Goal: Check status: Check status

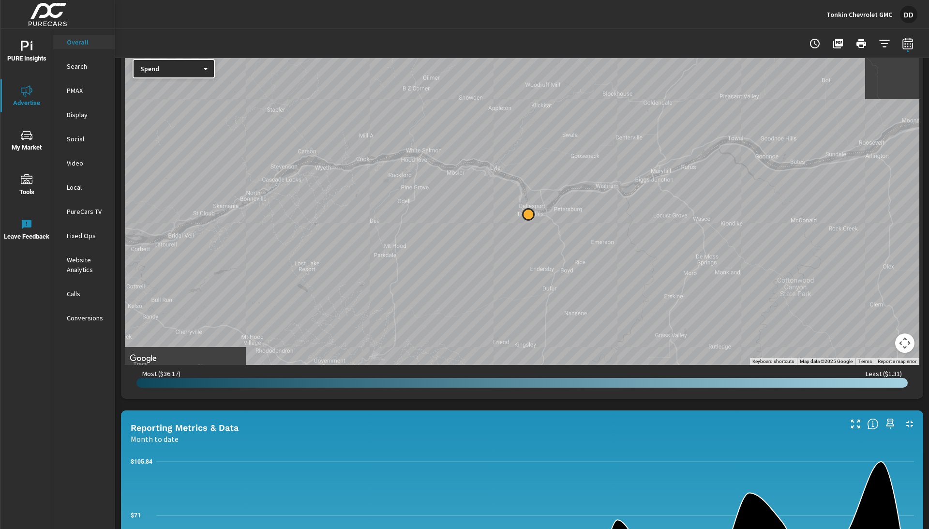
scroll to position [377, 0]
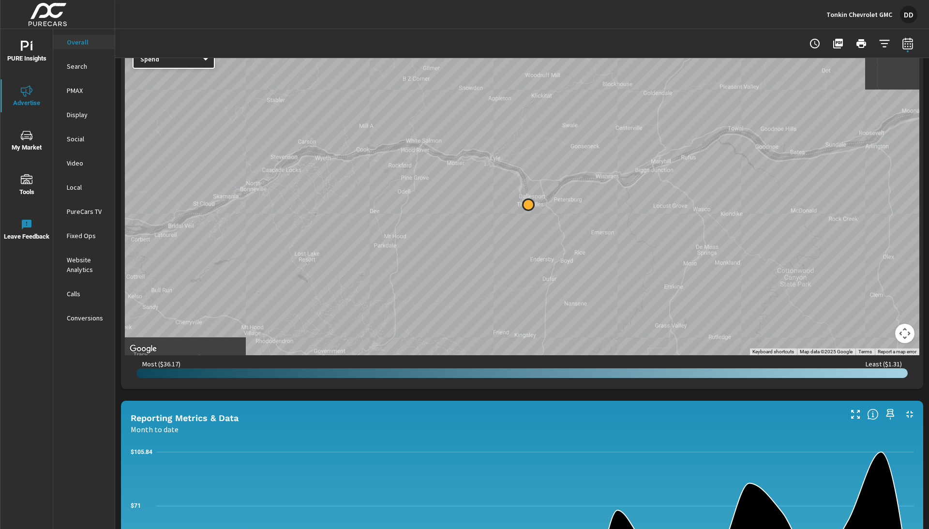
click at [906, 334] on button "Map camera controls" at bounding box center [904, 333] width 19 height 19
click at [881, 339] on button "Zoom out" at bounding box center [880, 333] width 19 height 19
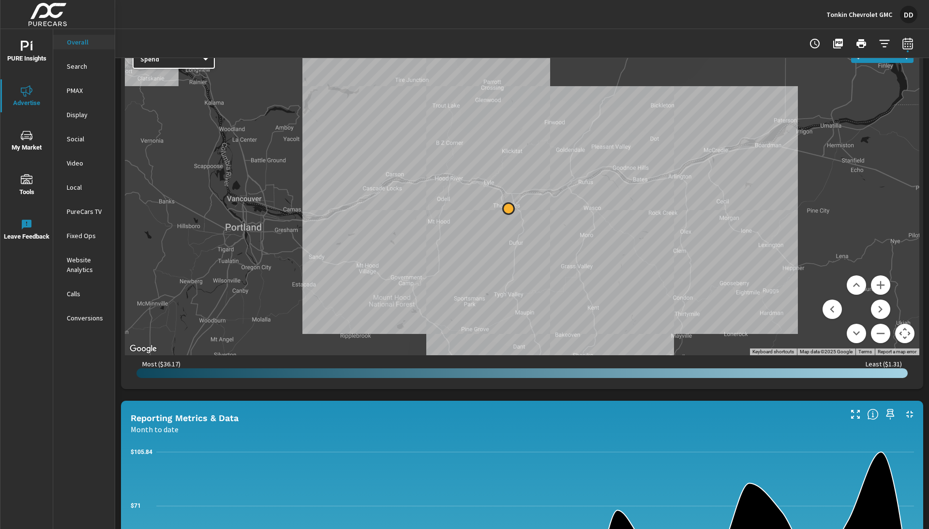
drag, startPoint x: 834, startPoint y: 173, endPoint x: 813, endPoint y: 177, distance: 21.7
click at [813, 177] on div at bounding box center [522, 198] width 794 height 313
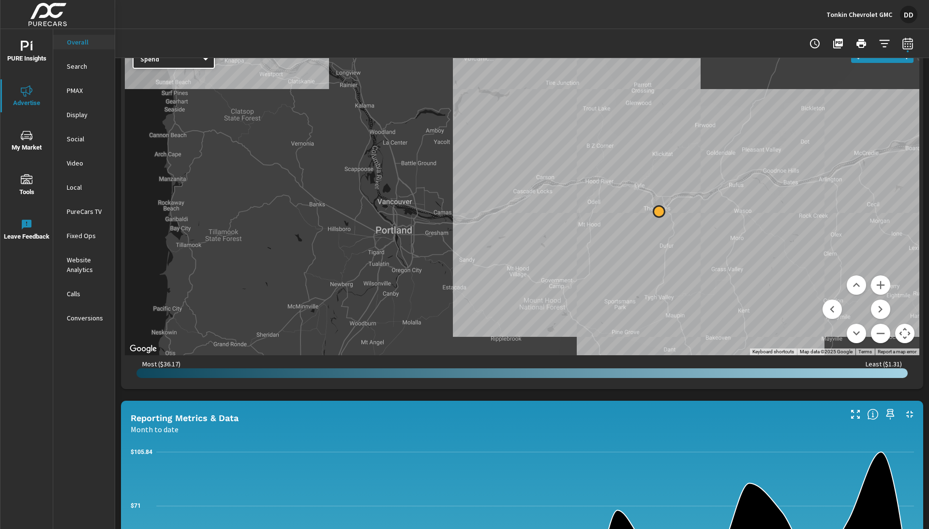
drag, startPoint x: 775, startPoint y: 179, endPoint x: 927, endPoint y: 184, distance: 152.5
click at [928, 183] on div "Paid Media Performance Month to date $554 Spend $24.08 Spend Per Unit Sold 37,1…" at bounding box center [522, 355] width 814 height 1349
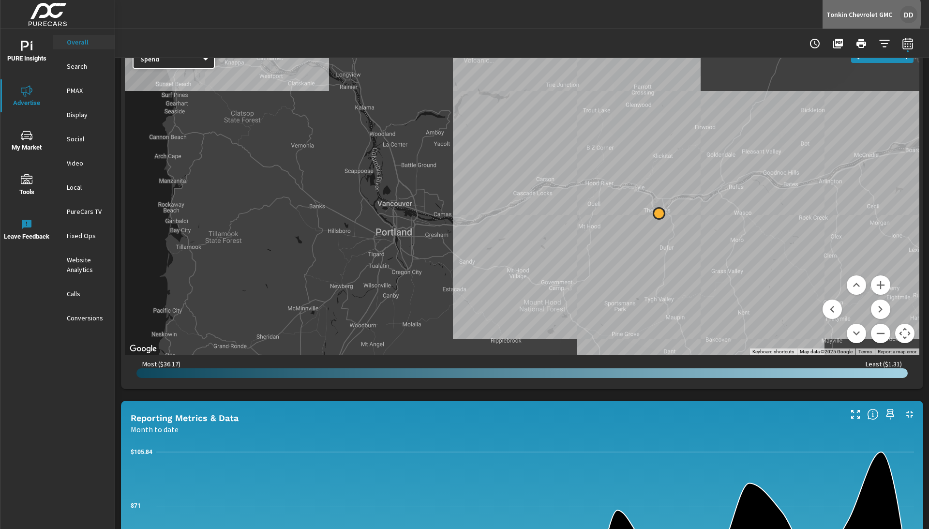
click at [860, 14] on p "Tonkin Chevrolet GMC" at bounding box center [859, 14] width 66 height 9
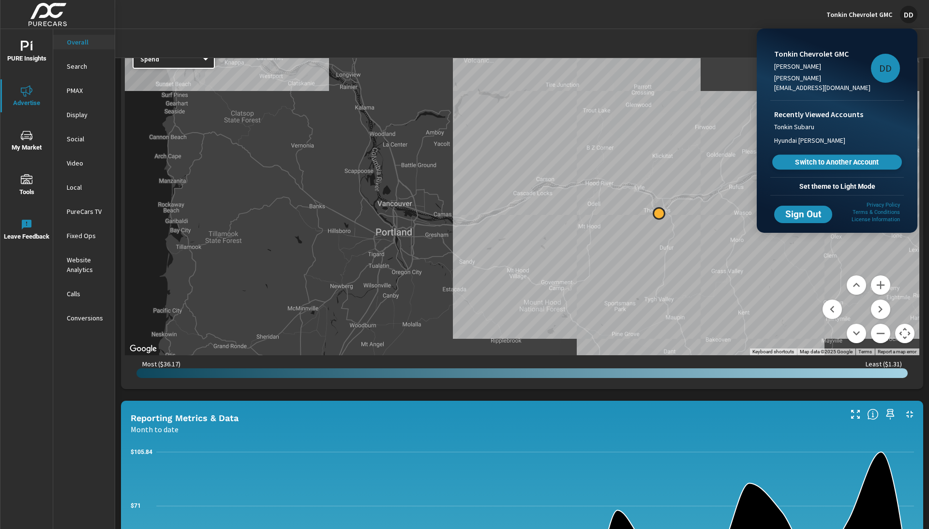
click at [823, 158] on span "Switch to Another Account" at bounding box center [836, 162] width 119 height 9
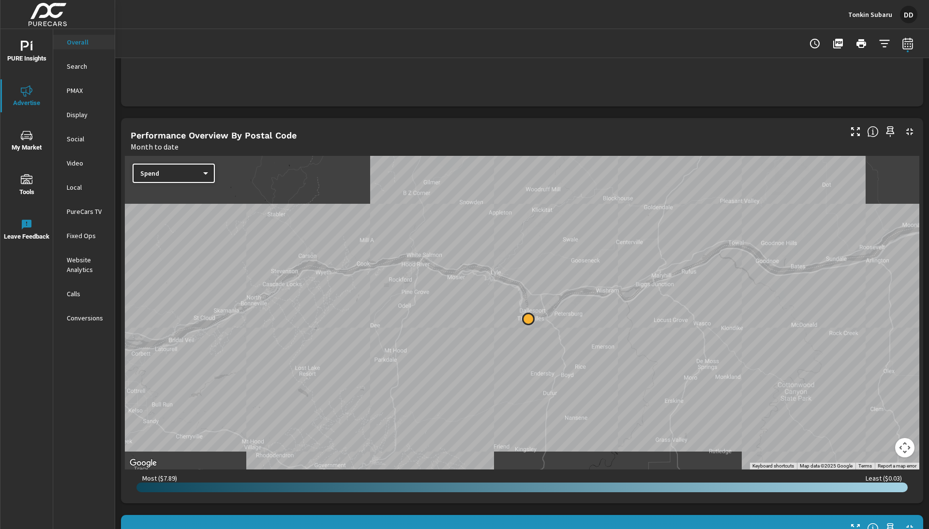
scroll to position [264, 0]
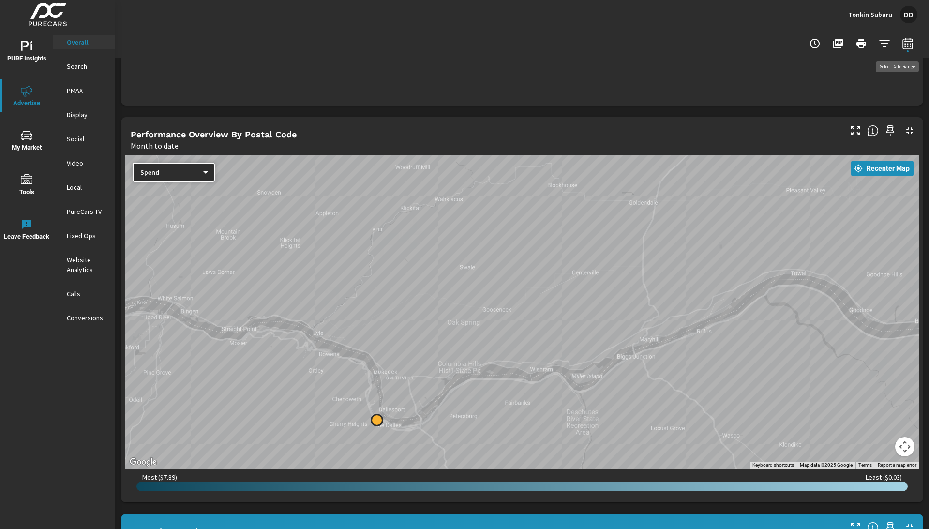
click at [902, 45] on icon "button" at bounding box center [908, 44] width 12 height 12
select select "Month to date"
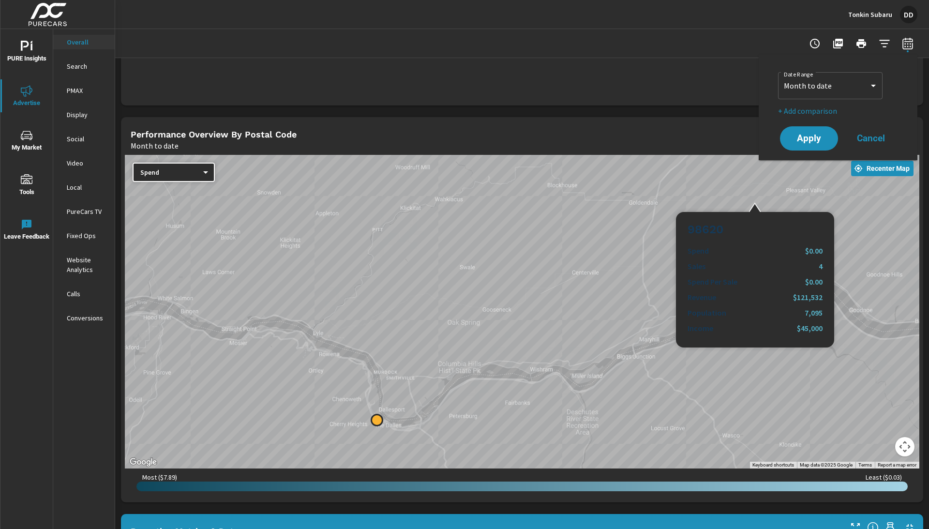
click at [753, 201] on div at bounding box center [522, 311] width 794 height 313
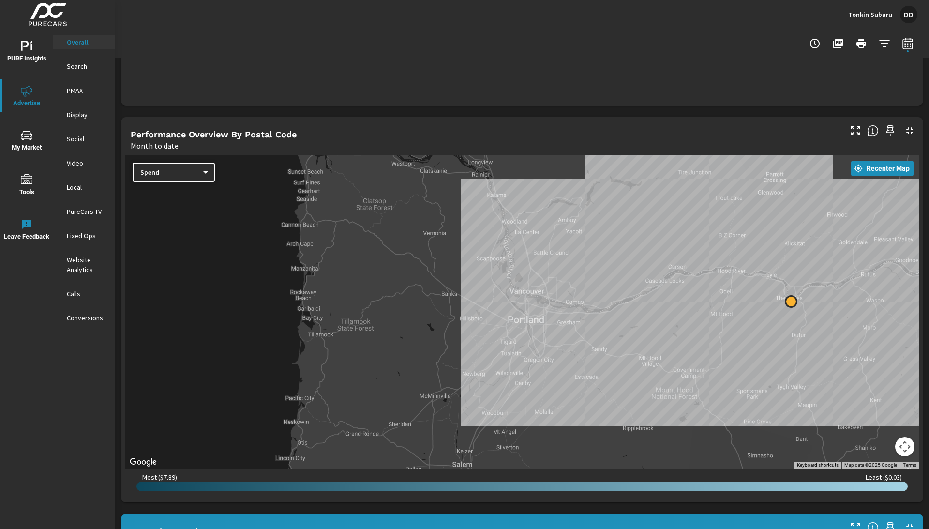
drag, startPoint x: 458, startPoint y: 283, endPoint x: 630, endPoint y: 308, distance: 174.0
click at [630, 308] on div at bounding box center [522, 311] width 794 height 313
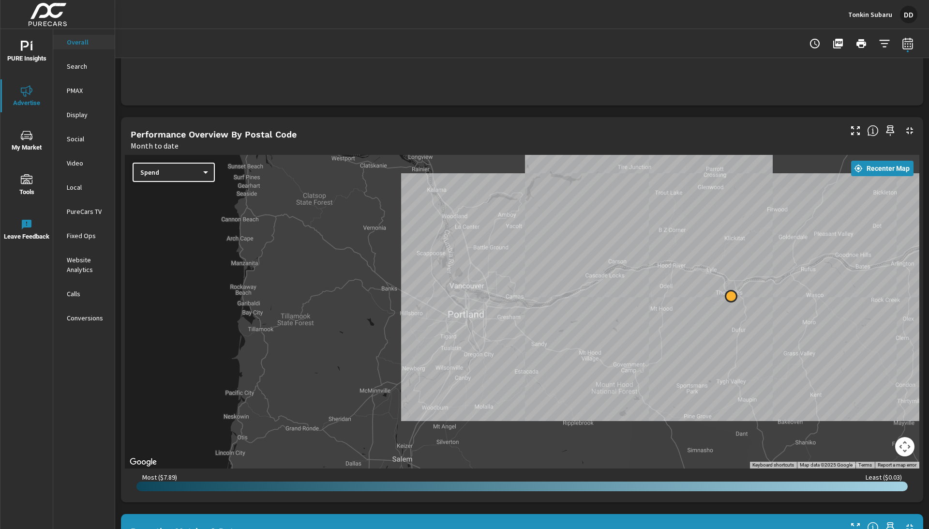
drag, startPoint x: 647, startPoint y: 304, endPoint x: 584, endPoint y: 300, distance: 63.0
click at [585, 299] on div at bounding box center [522, 311] width 794 height 313
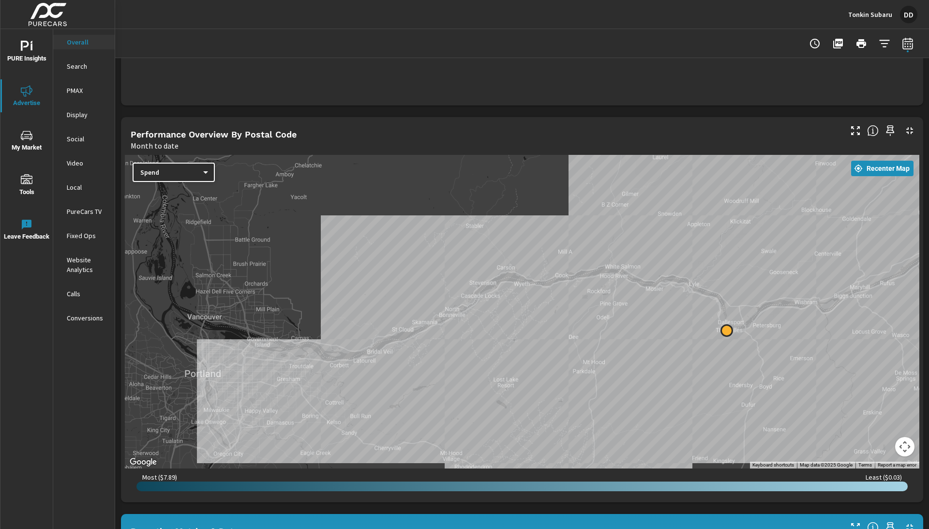
drag, startPoint x: 577, startPoint y: 308, endPoint x: 413, endPoint y: 349, distance: 168.5
click at [414, 349] on div at bounding box center [522, 311] width 794 height 313
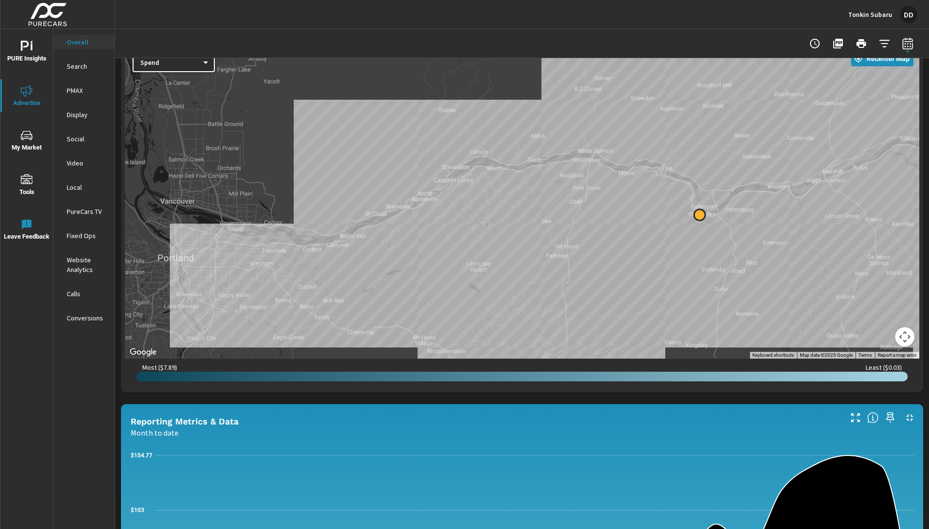
scroll to position [357, 0]
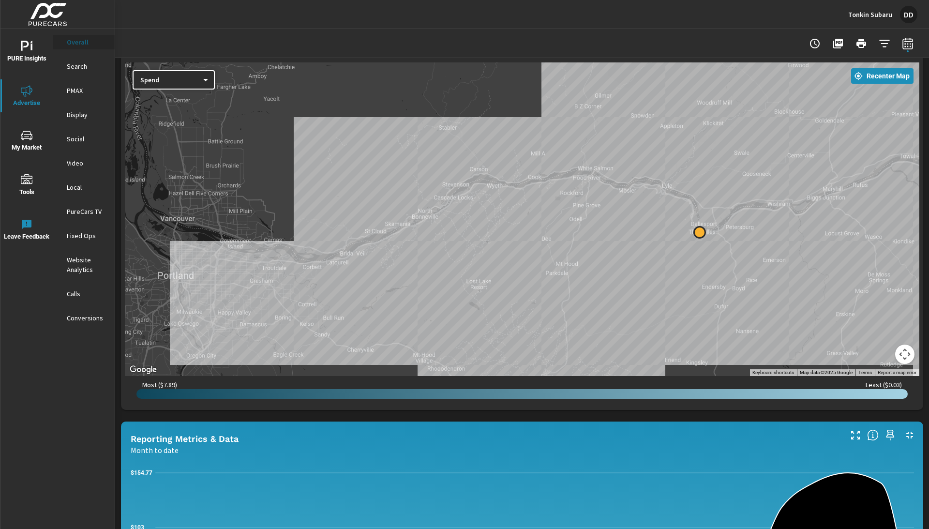
click at [83, 39] on p "Overall" at bounding box center [87, 42] width 40 height 10
click at [27, 95] on icon "nav menu" at bounding box center [27, 91] width 12 height 12
click at [26, 55] on span "PURE Insights" at bounding box center [26, 53] width 46 height 24
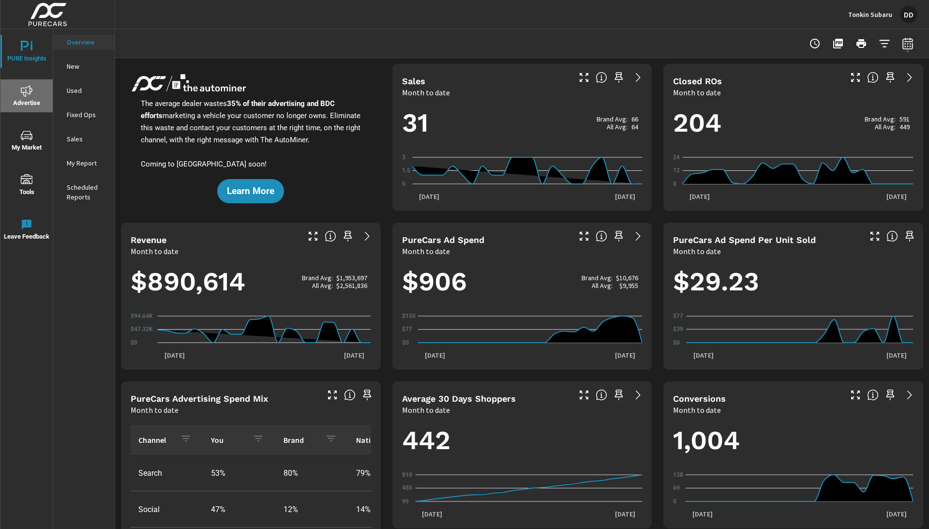
click at [24, 103] on span "Advertise" at bounding box center [26, 97] width 46 height 24
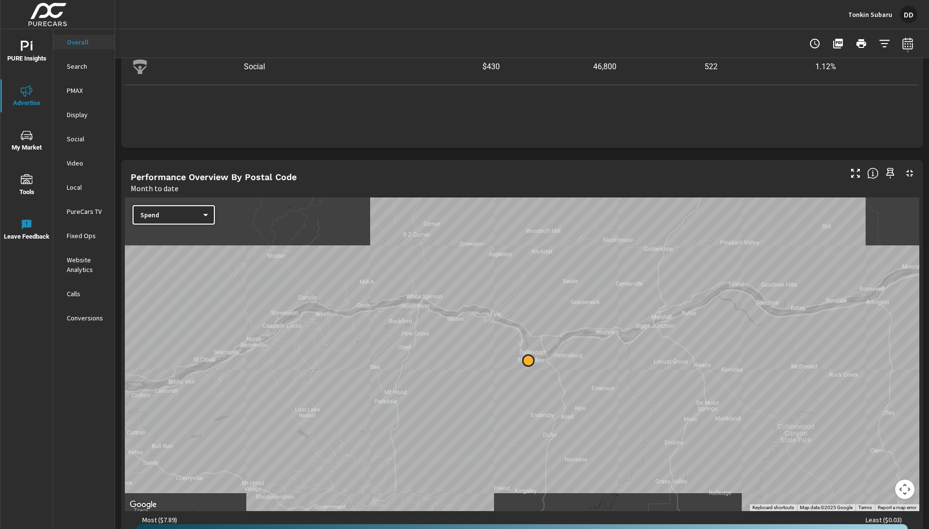
scroll to position [223, 0]
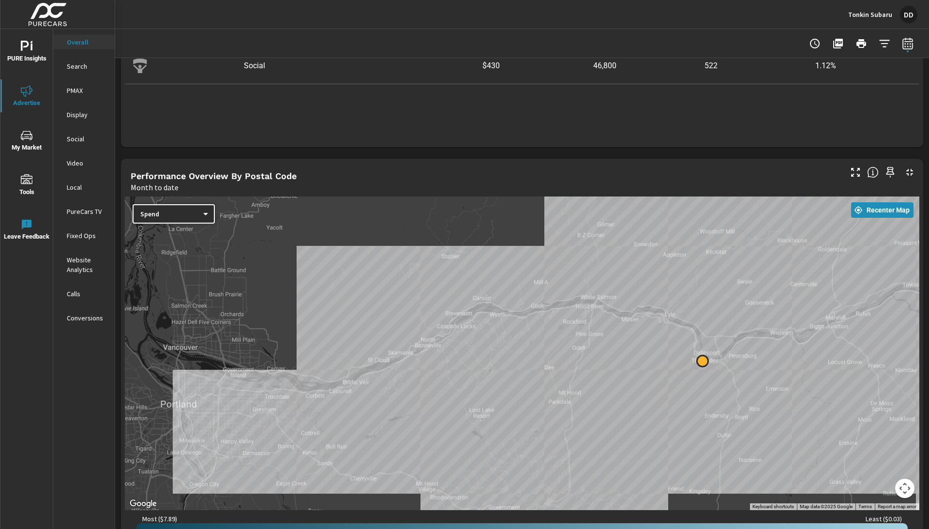
drag, startPoint x: 651, startPoint y: 262, endPoint x: 840, endPoint y: 262, distance: 189.1
click at [840, 262] on div at bounding box center [522, 352] width 794 height 313
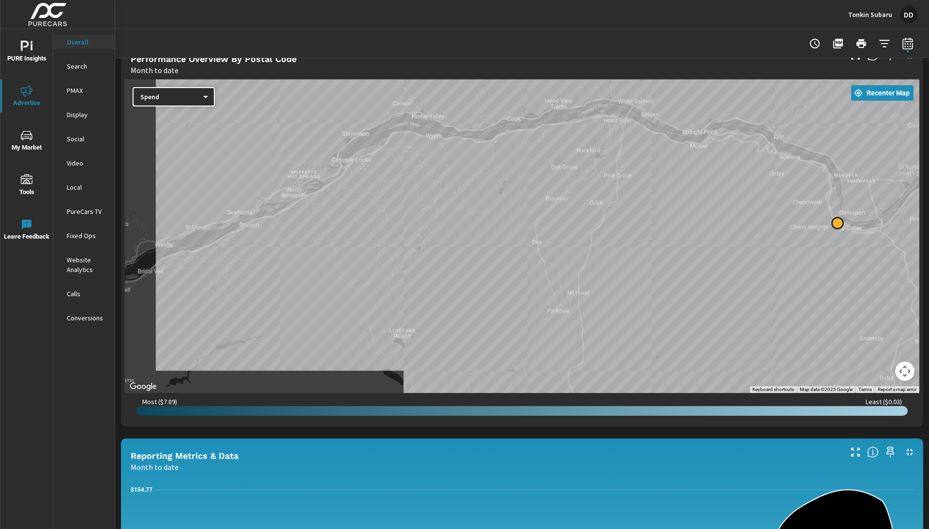
scroll to position [339, 0]
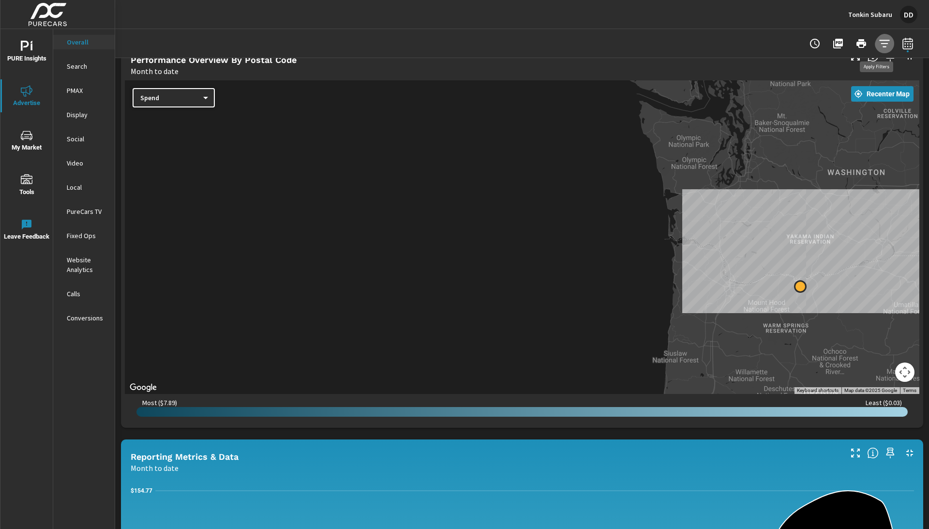
click at [882, 38] on icon "button" at bounding box center [884, 44] width 12 height 12
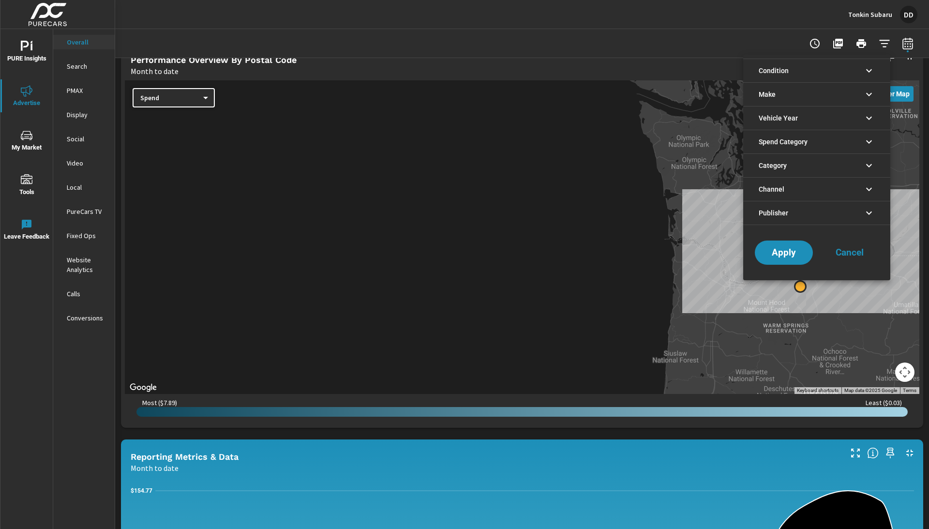
click at [828, 70] on li "Condition" at bounding box center [816, 71] width 147 height 24
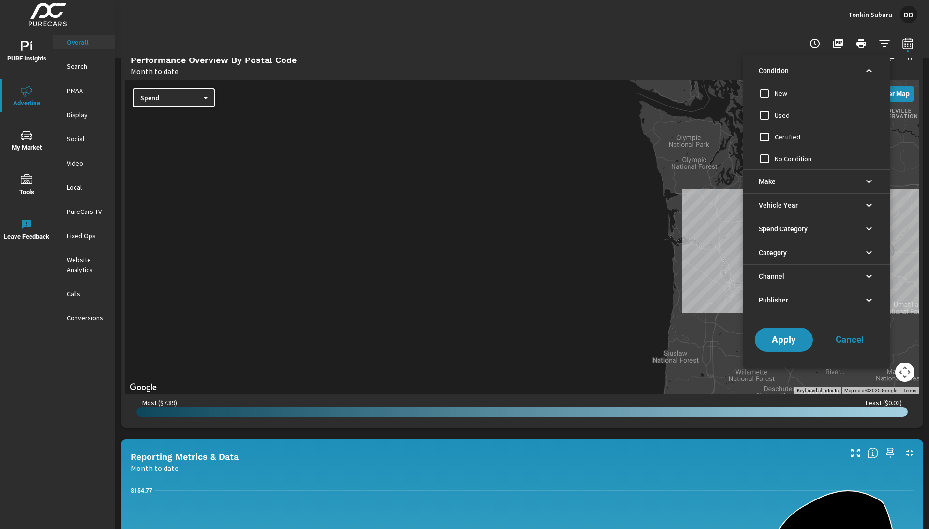
click at [828, 70] on li "Condition" at bounding box center [816, 71] width 147 height 24
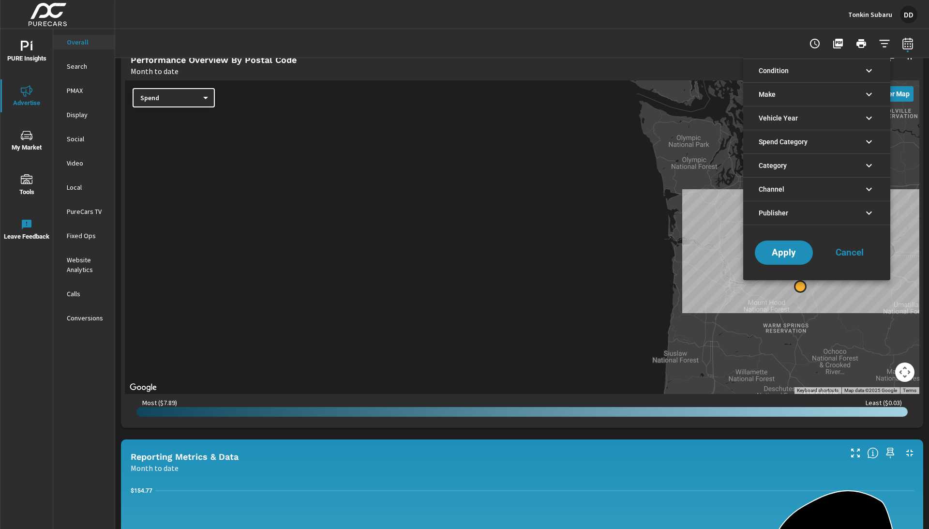
click at [802, 100] on li "Make" at bounding box center [816, 94] width 147 height 24
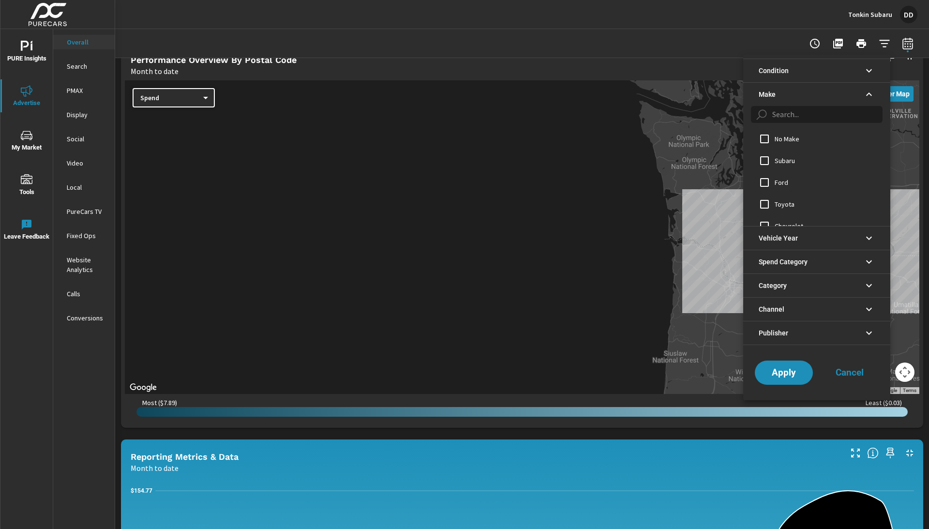
click at [802, 98] on li "Make" at bounding box center [816, 94] width 147 height 24
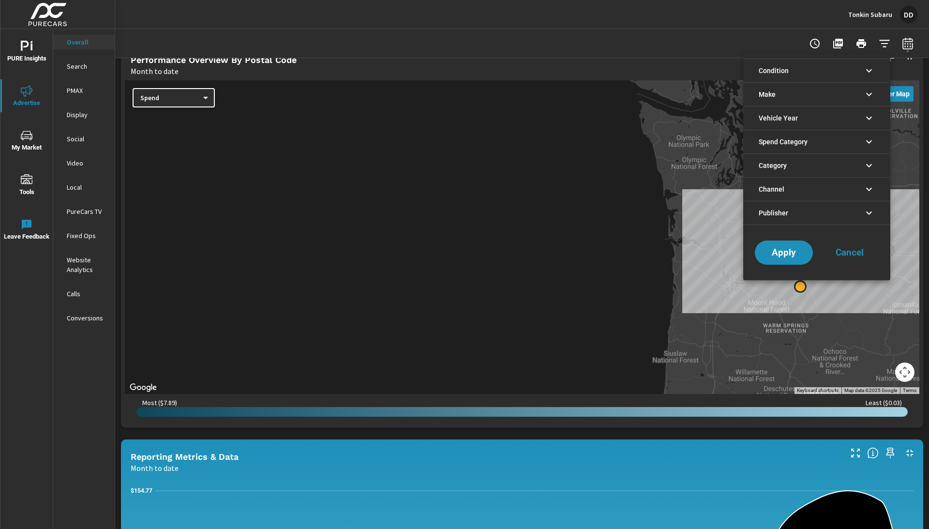
click at [790, 126] on span "Vehicle Year" at bounding box center [778, 117] width 39 height 23
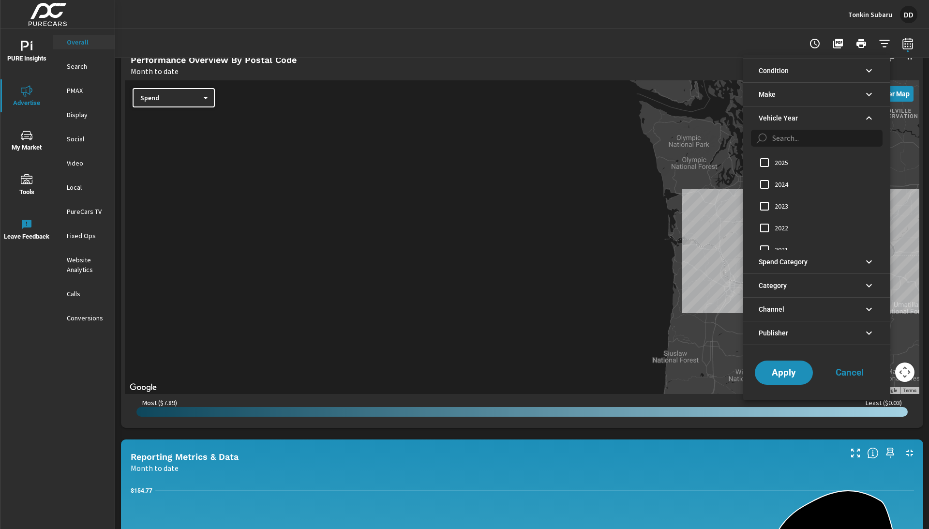
click at [790, 125] on span "Vehicle Year" at bounding box center [778, 117] width 39 height 23
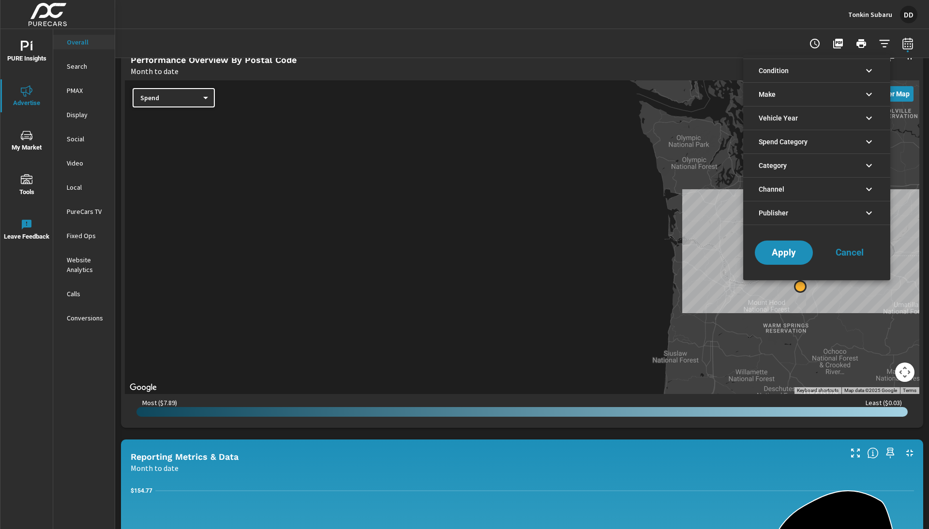
click at [788, 148] on span "Spend Category" at bounding box center [783, 141] width 49 height 23
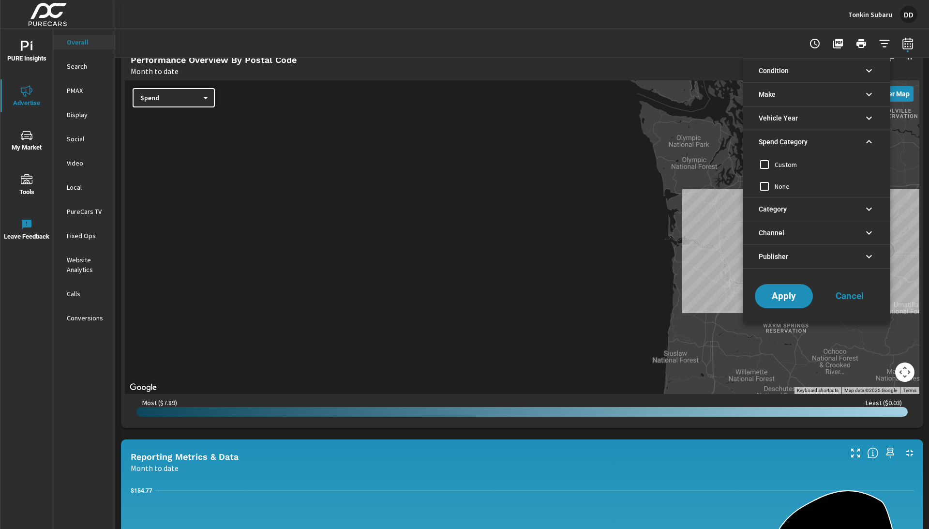
click at [788, 148] on span "Spend Category" at bounding box center [783, 141] width 49 height 23
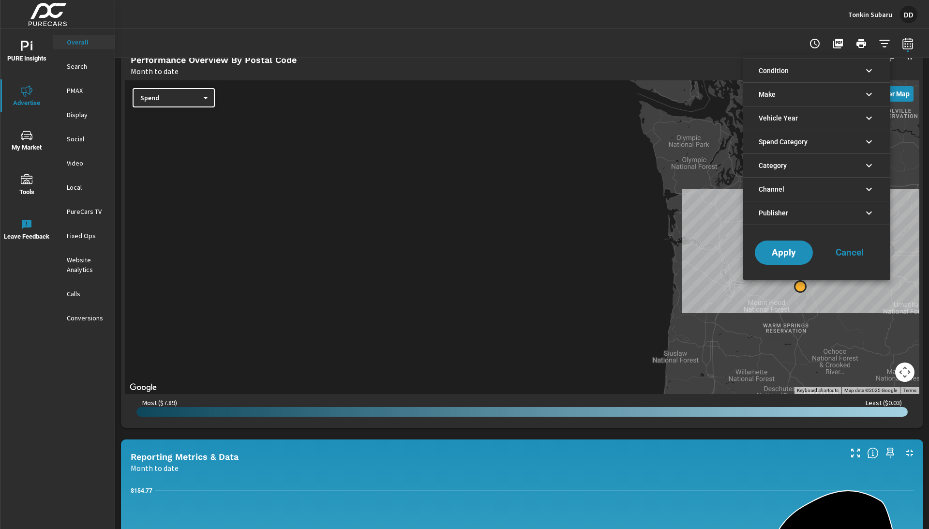
click at [786, 171] on span "Category" at bounding box center [773, 165] width 28 height 23
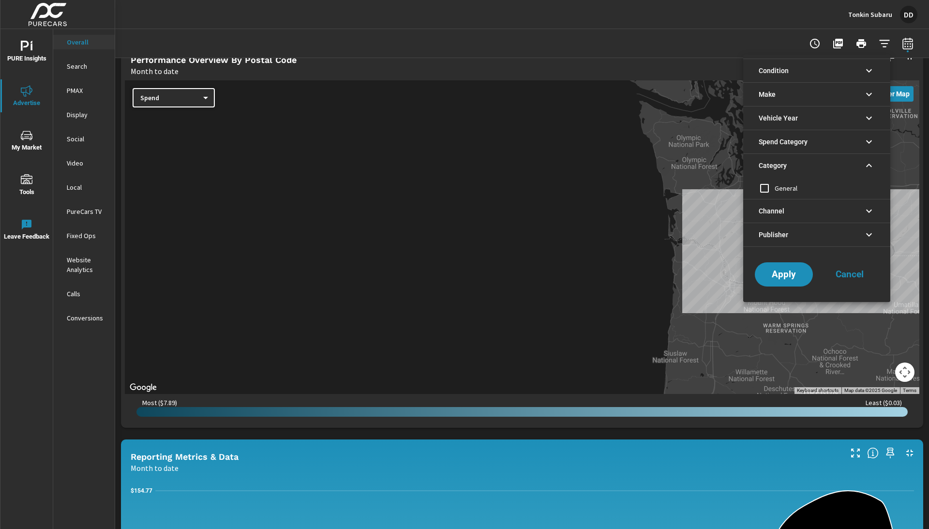
click at [786, 171] on span "Category" at bounding box center [773, 165] width 28 height 23
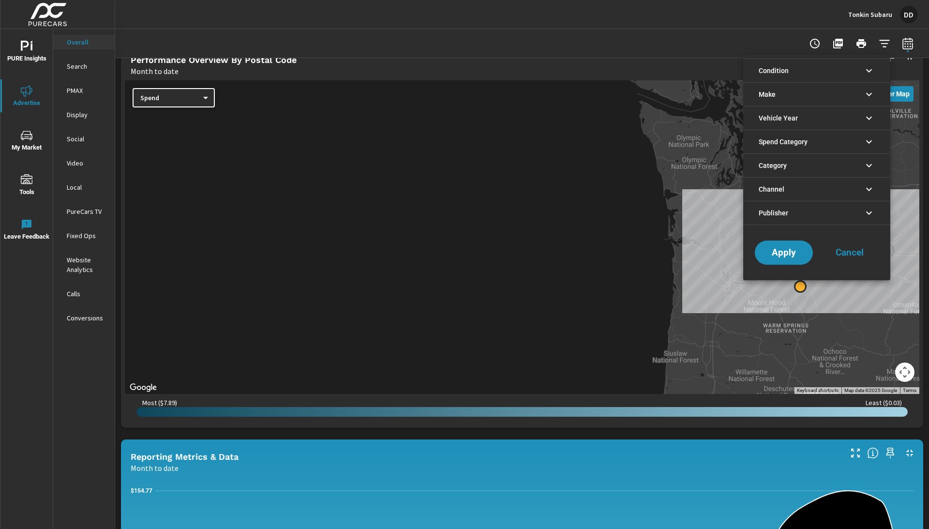
click at [784, 193] on span "Channel" at bounding box center [772, 189] width 26 height 23
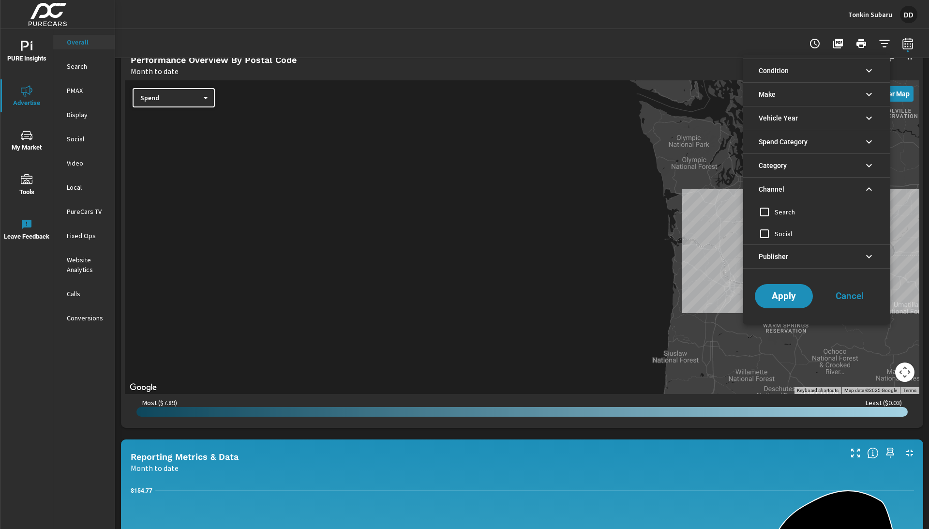
click at [784, 193] on span "Channel" at bounding box center [772, 189] width 26 height 23
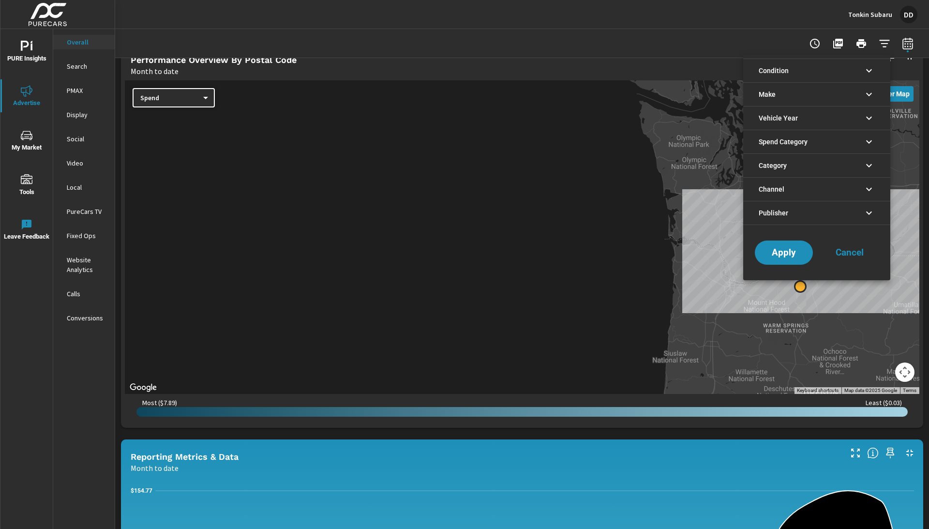
click at [781, 230] on div "Apply Cancel" at bounding box center [816, 254] width 147 height 51
click at [781, 213] on span "Publisher" at bounding box center [774, 212] width 30 height 23
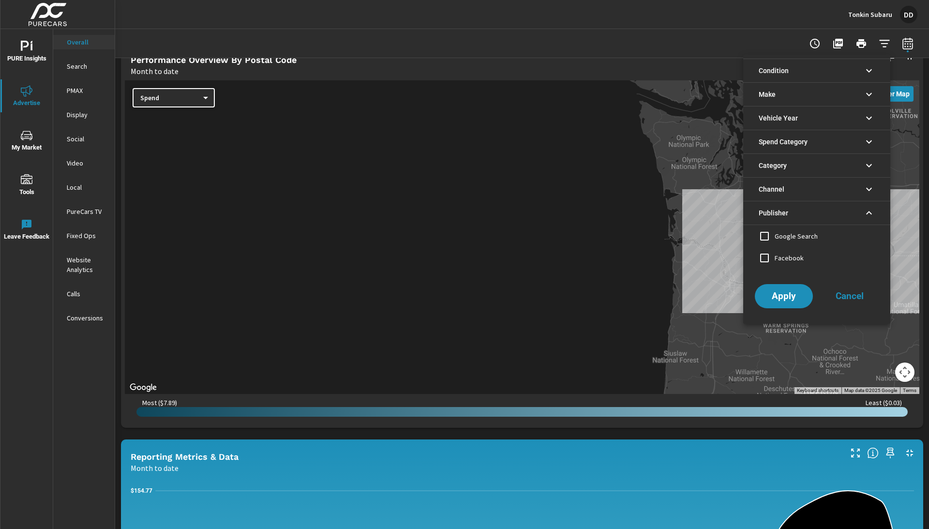
click at [781, 213] on span "Publisher" at bounding box center [774, 212] width 30 height 23
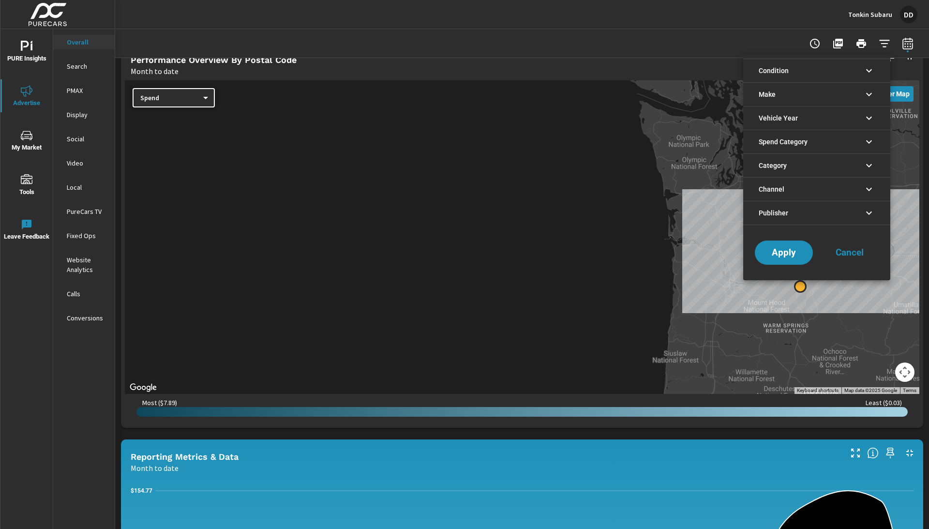
click at [757, 23] on div at bounding box center [464, 264] width 929 height 529
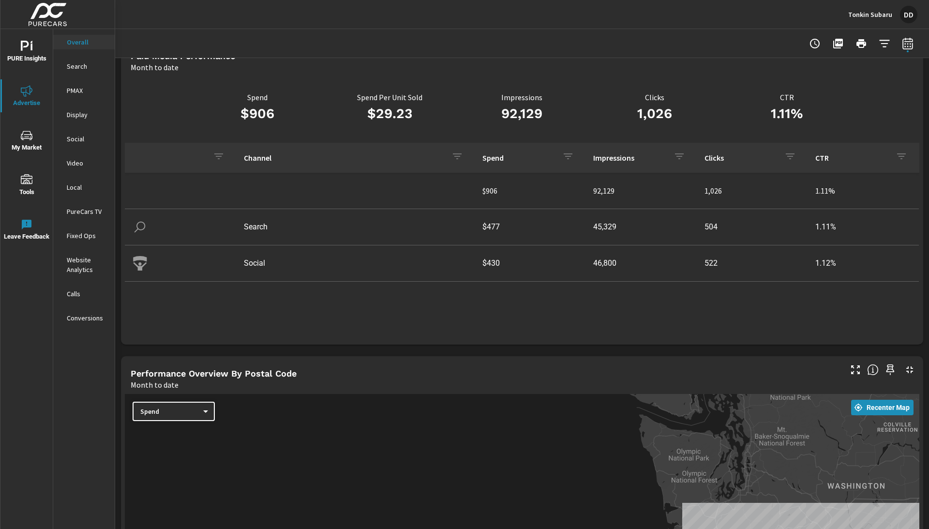
scroll to position [22, 0]
